Goal: Check status: Check status

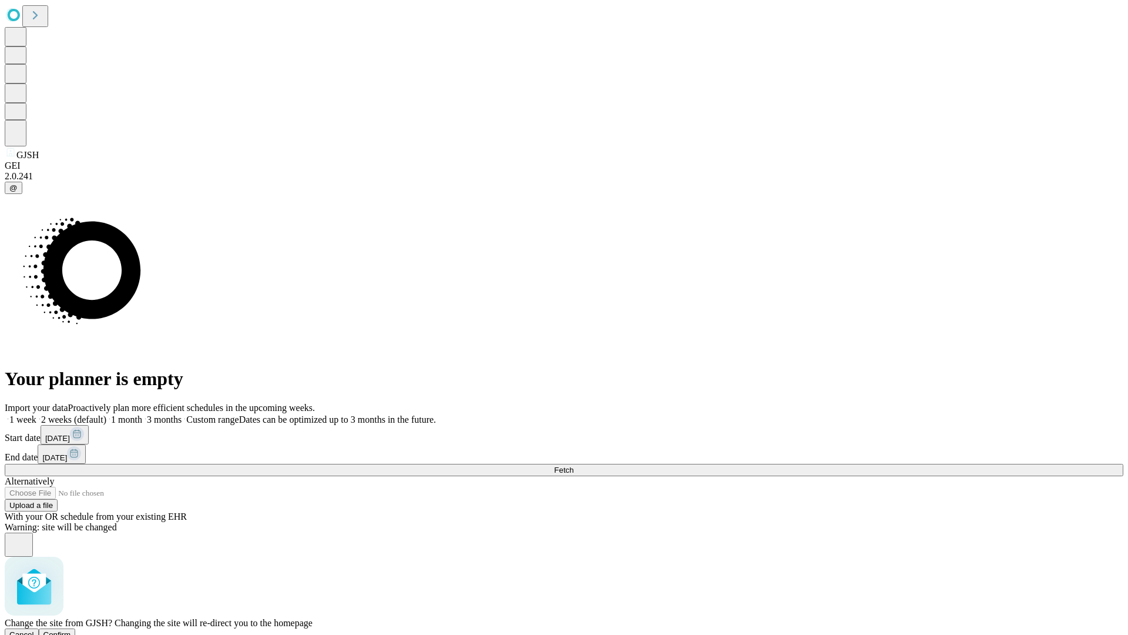
click at [71, 630] on span "Confirm" at bounding box center [57, 634] width 28 height 9
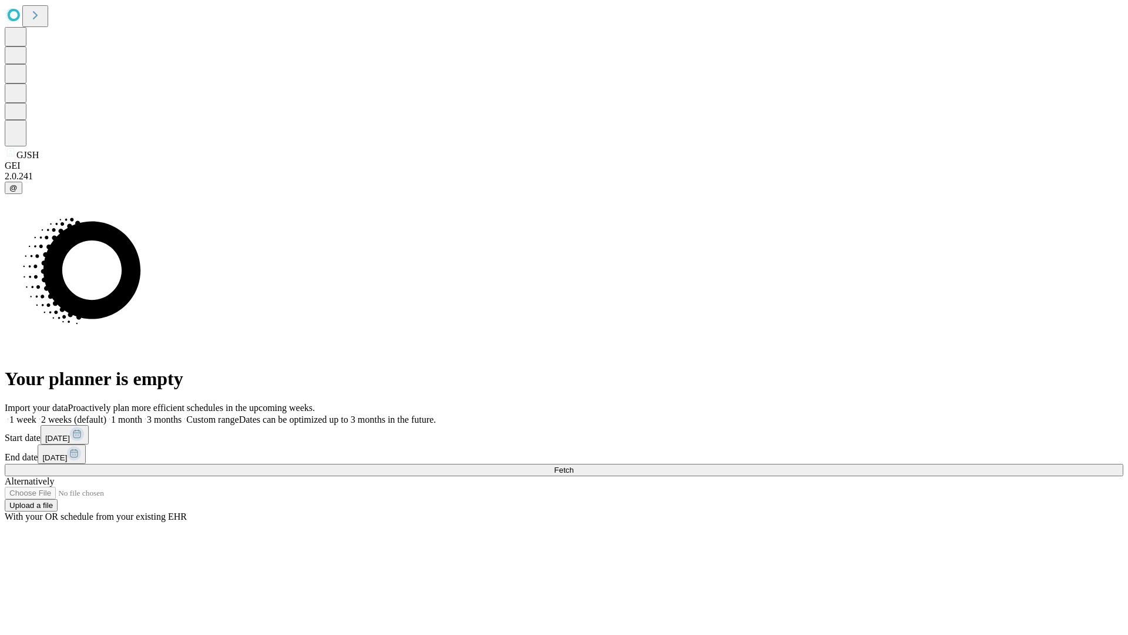
click at [36, 414] on label "1 week" at bounding box center [21, 419] width 32 height 10
click at [573, 465] on span "Fetch" at bounding box center [563, 469] width 19 height 9
